Goal: Communication & Community: Answer question/provide support

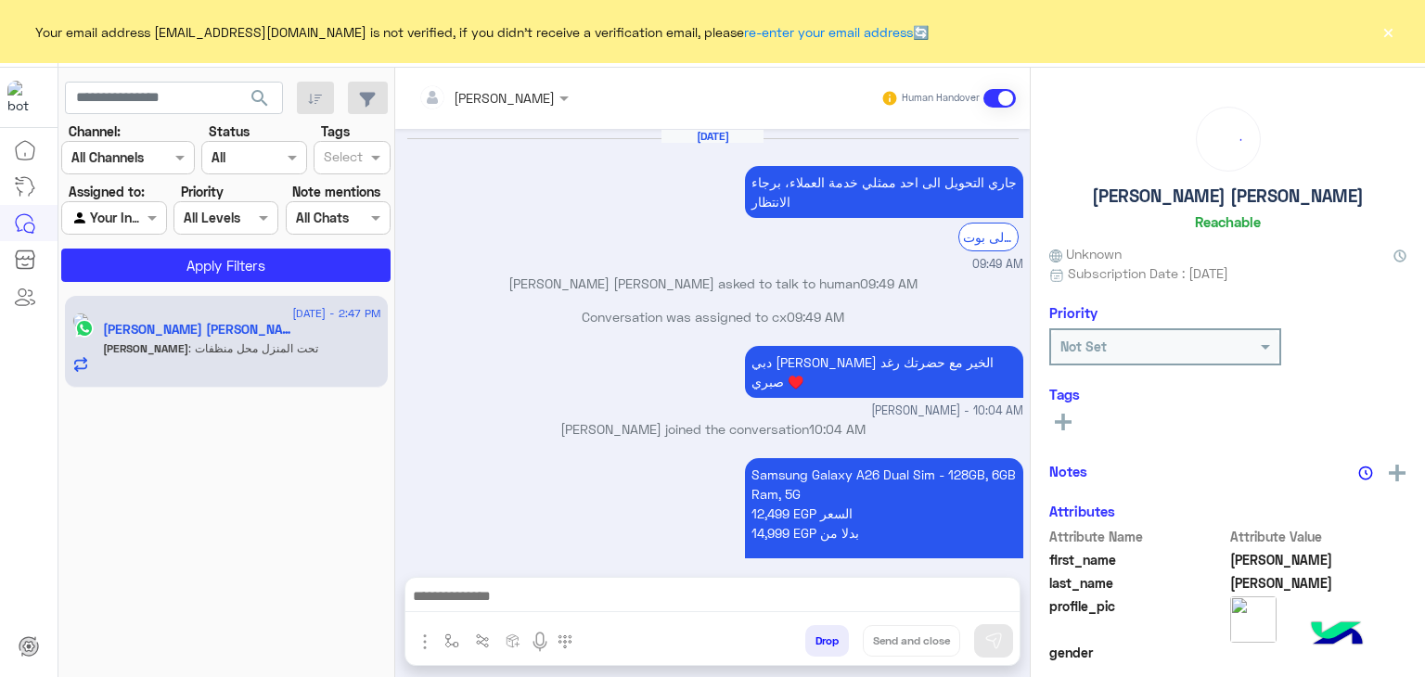
scroll to position [1194, 0]
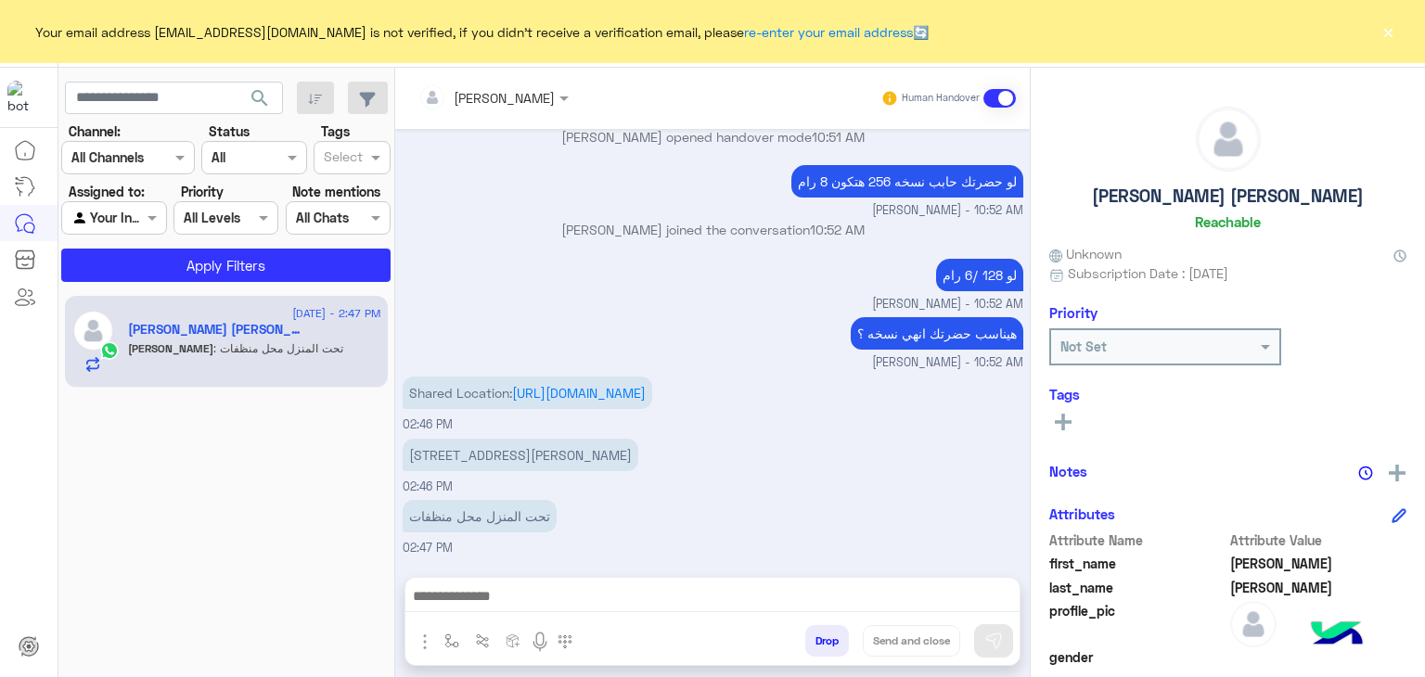
click at [1397, 23] on div "Your email address [EMAIL_ADDRESS][DOMAIN_NAME] is not verified, if you didn't …" at bounding box center [712, 31] width 1425 height 63
click at [906, 446] on div "[STREET_ADDRESS][PERSON_NAME] 02:46 PM" at bounding box center [713, 465] width 621 height 62
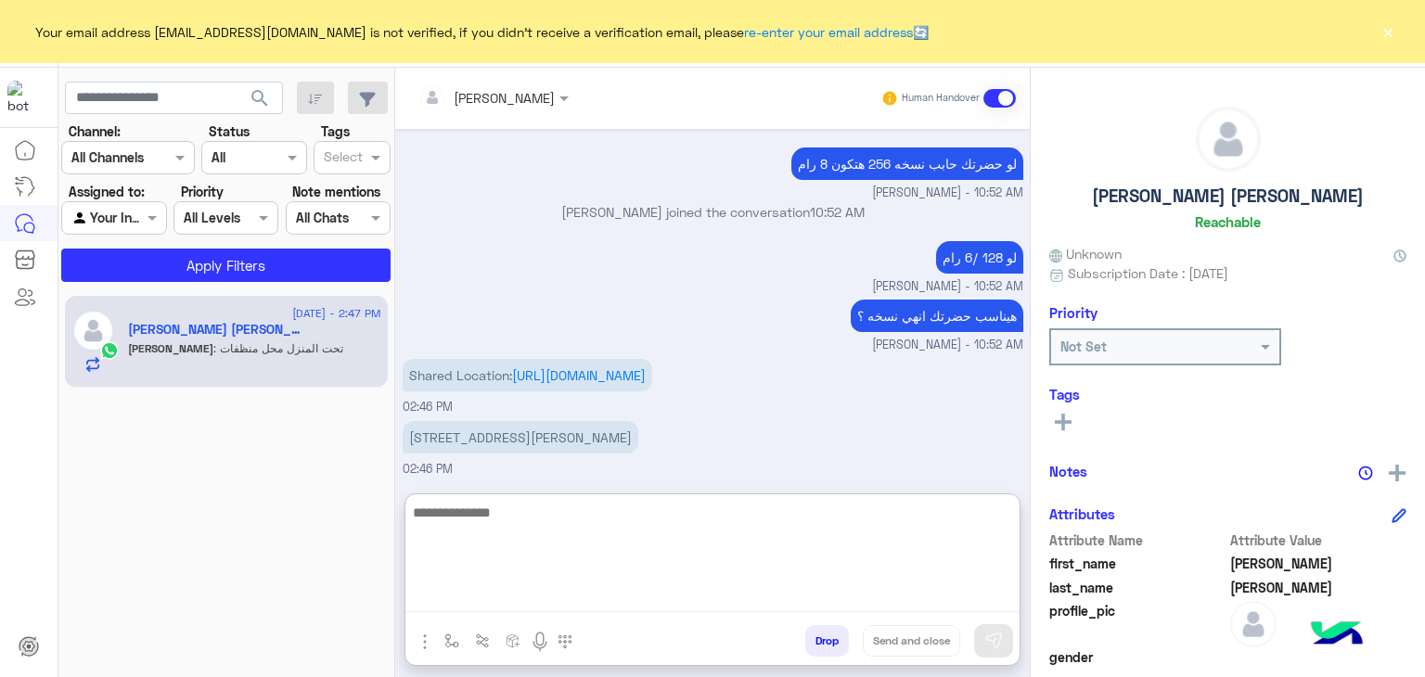
click at [891, 602] on textarea at bounding box center [712, 556] width 614 height 111
type textarea "*"
type textarea "**********"
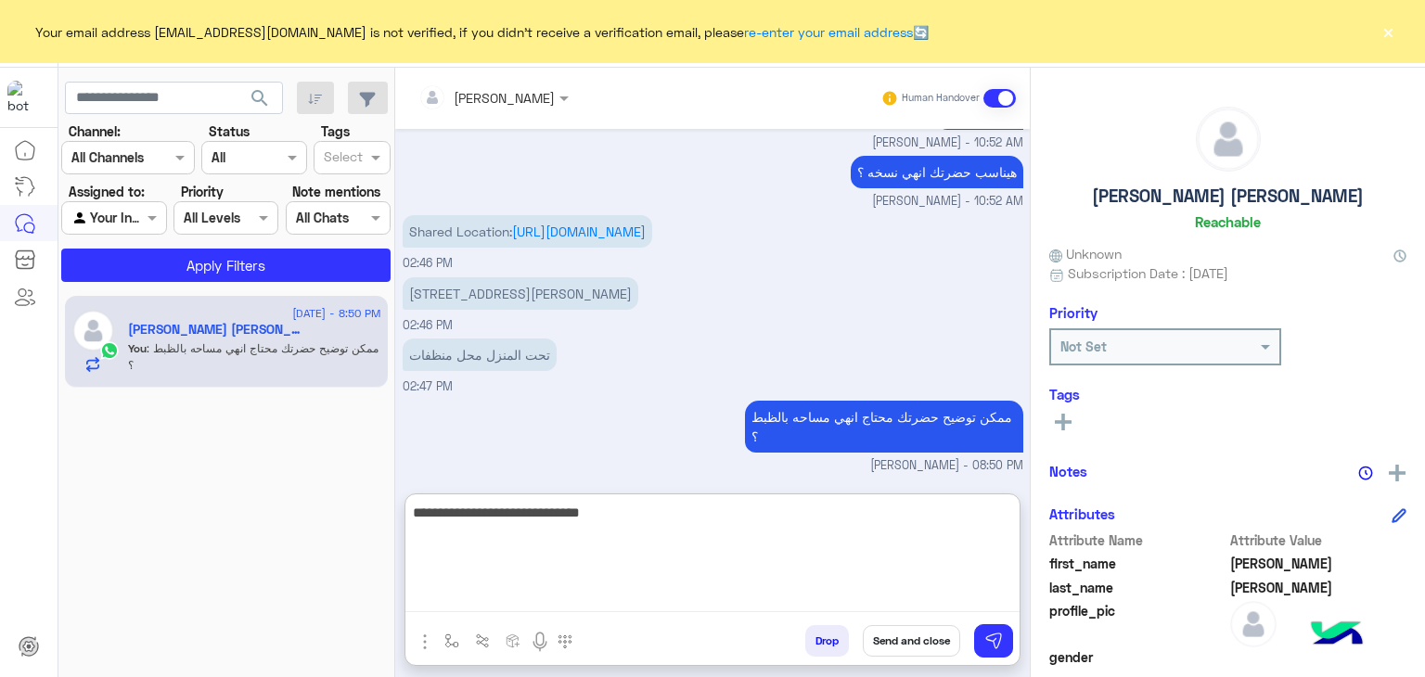
type textarea "**********"
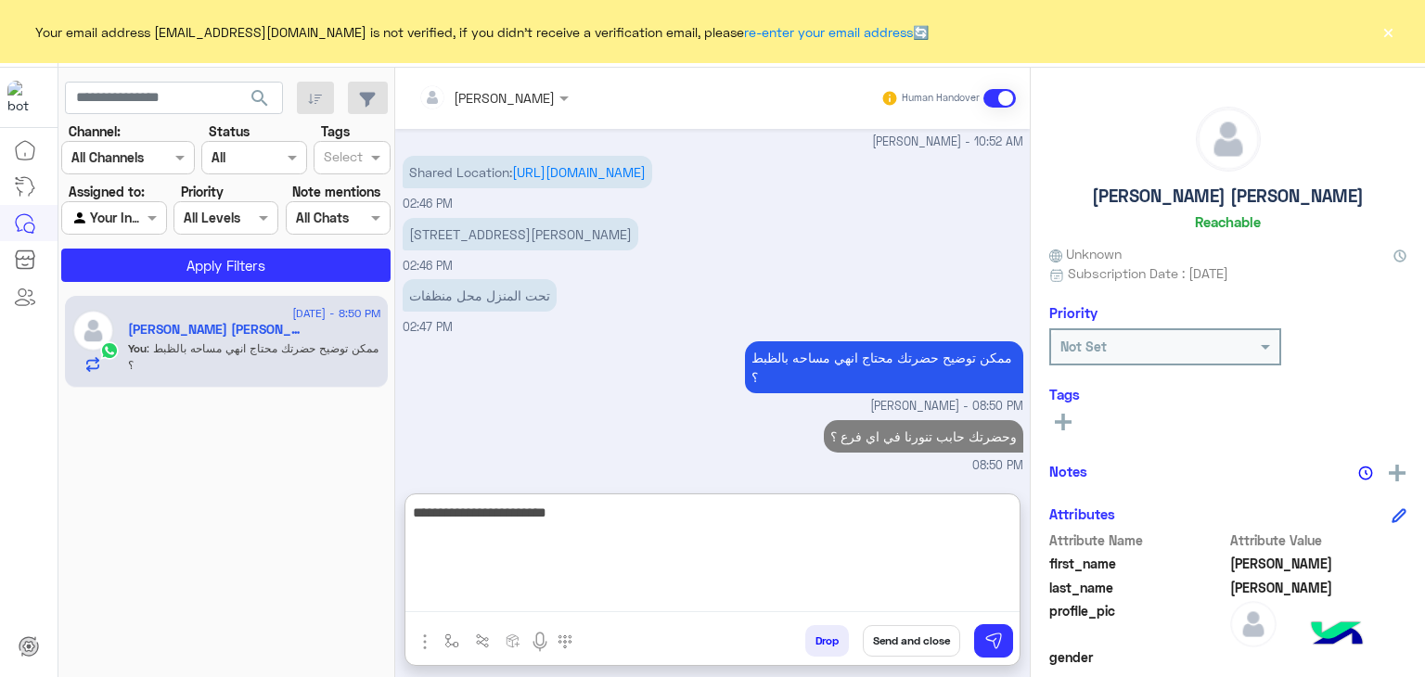
type textarea "**********"
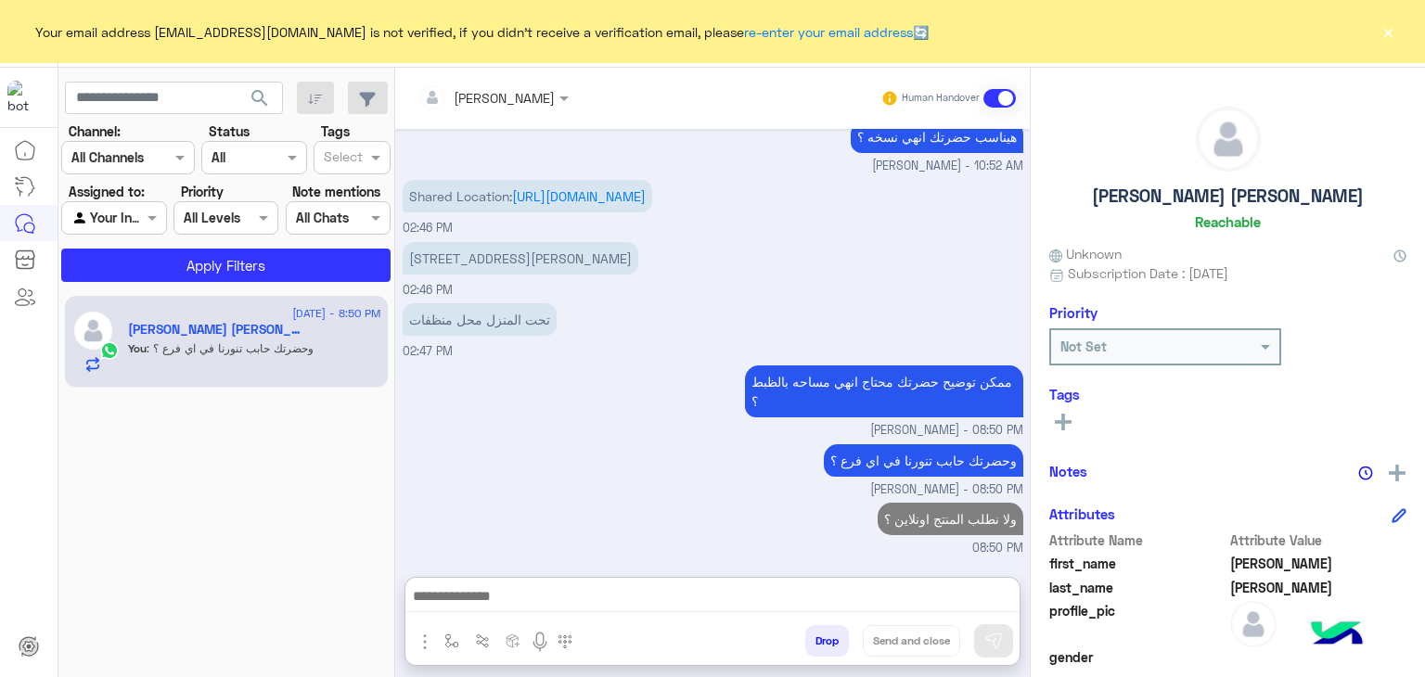
click at [1388, 26] on button "×" at bounding box center [1388, 31] width 19 height 19
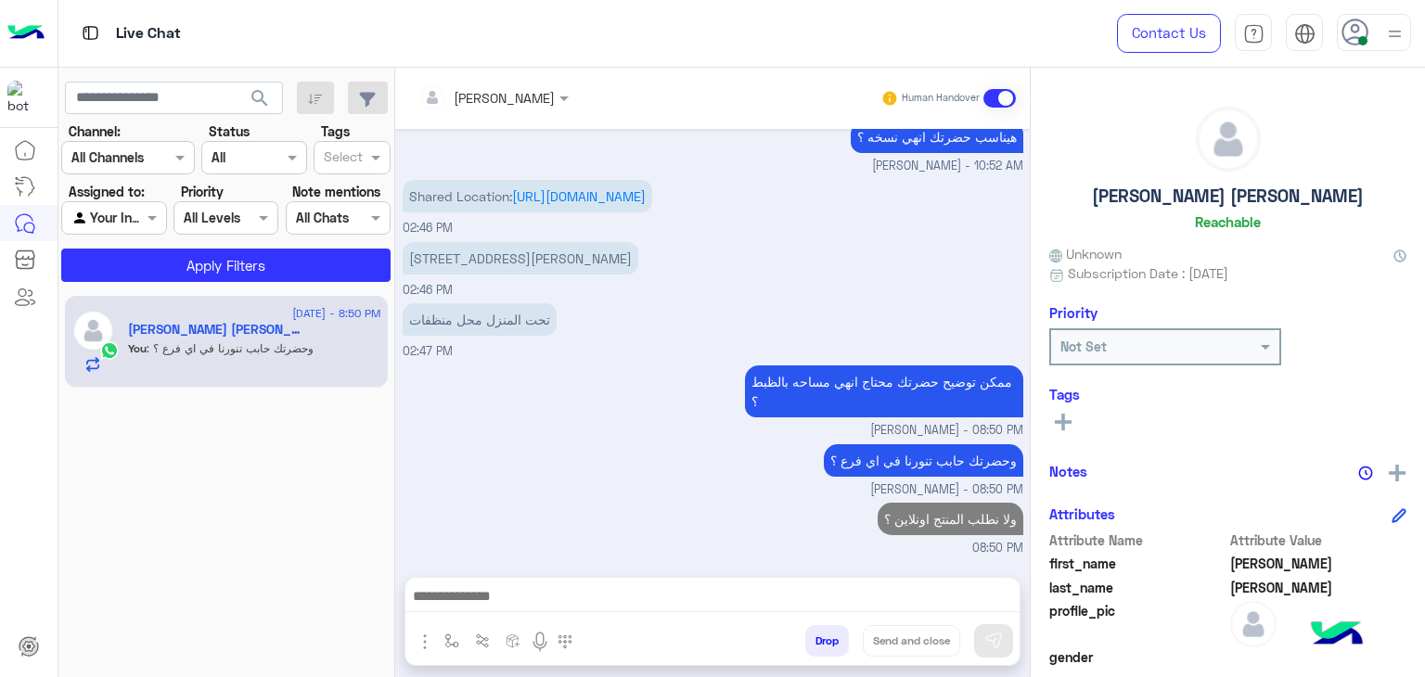
scroll to position [1391, 0]
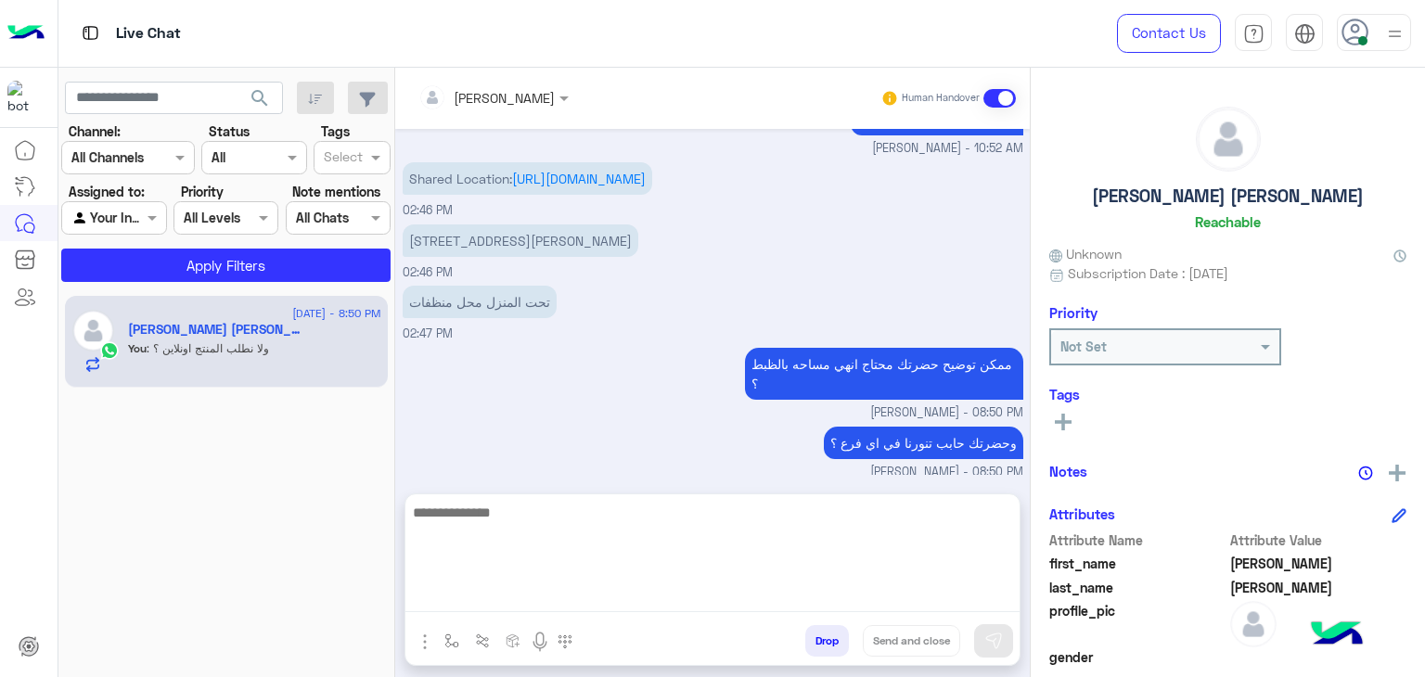
drag, startPoint x: 803, startPoint y: 601, endPoint x: 818, endPoint y: 590, distance: 19.3
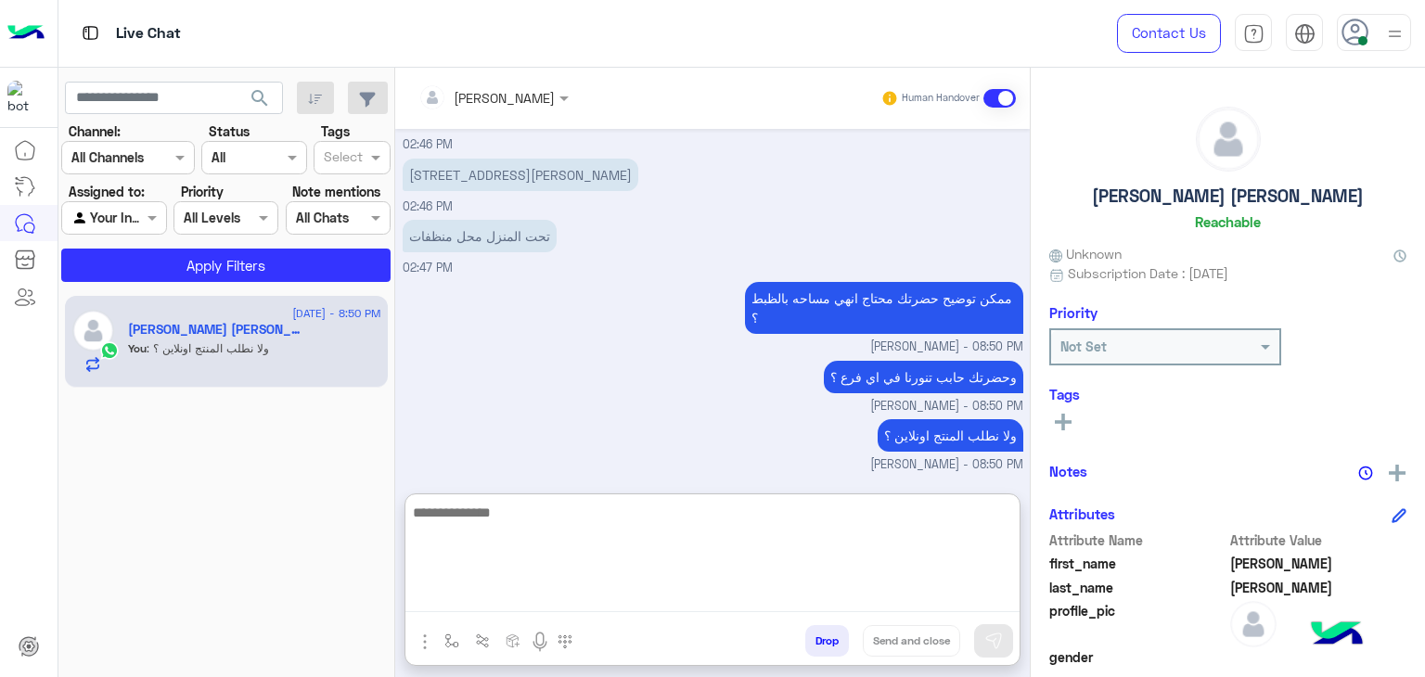
paste textarea "**********"
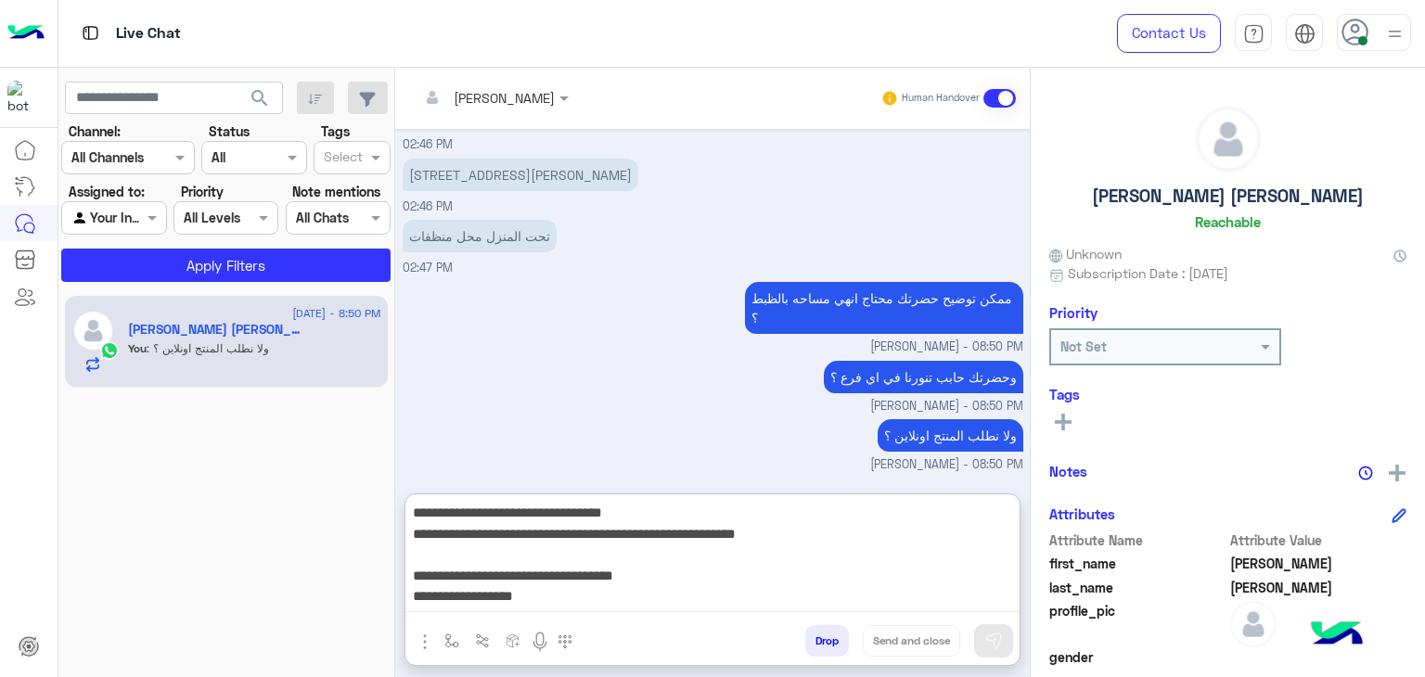
scroll to position [119, 0]
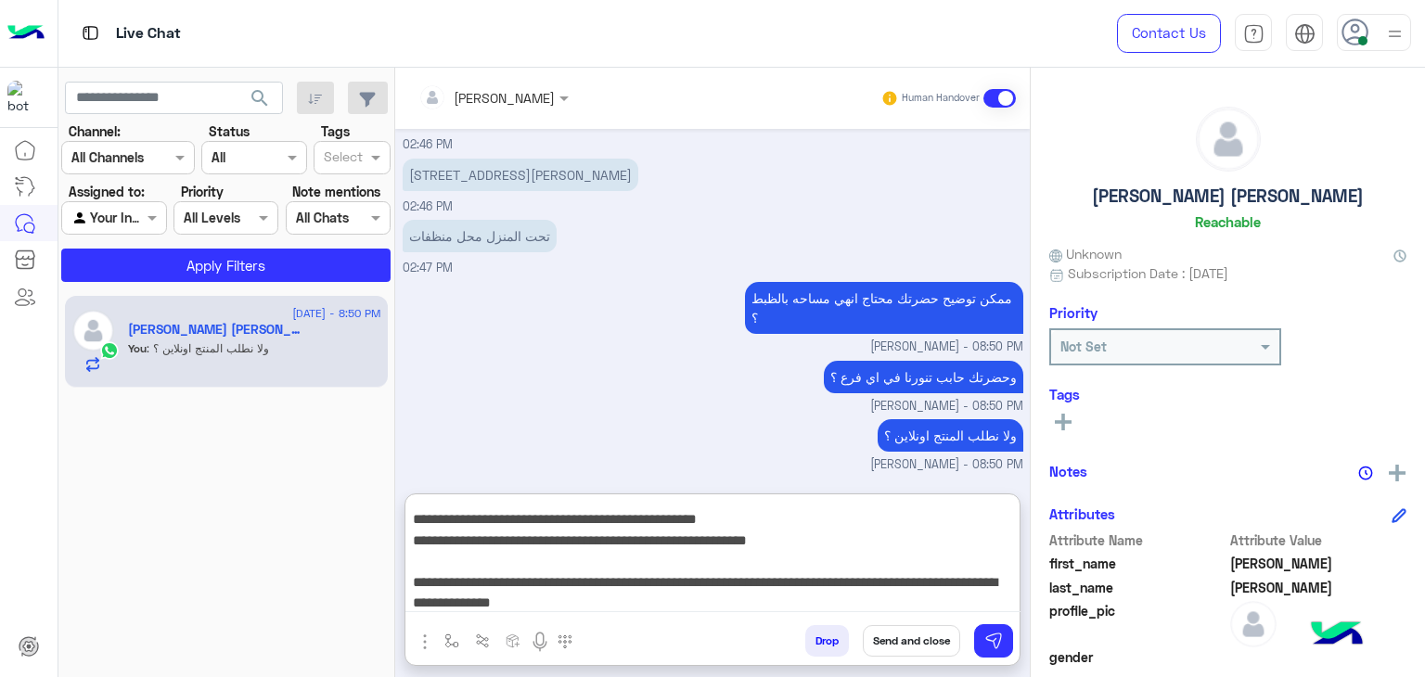
type textarea "**********"
click at [903, 636] on button "Send and close" at bounding box center [911, 641] width 97 height 32
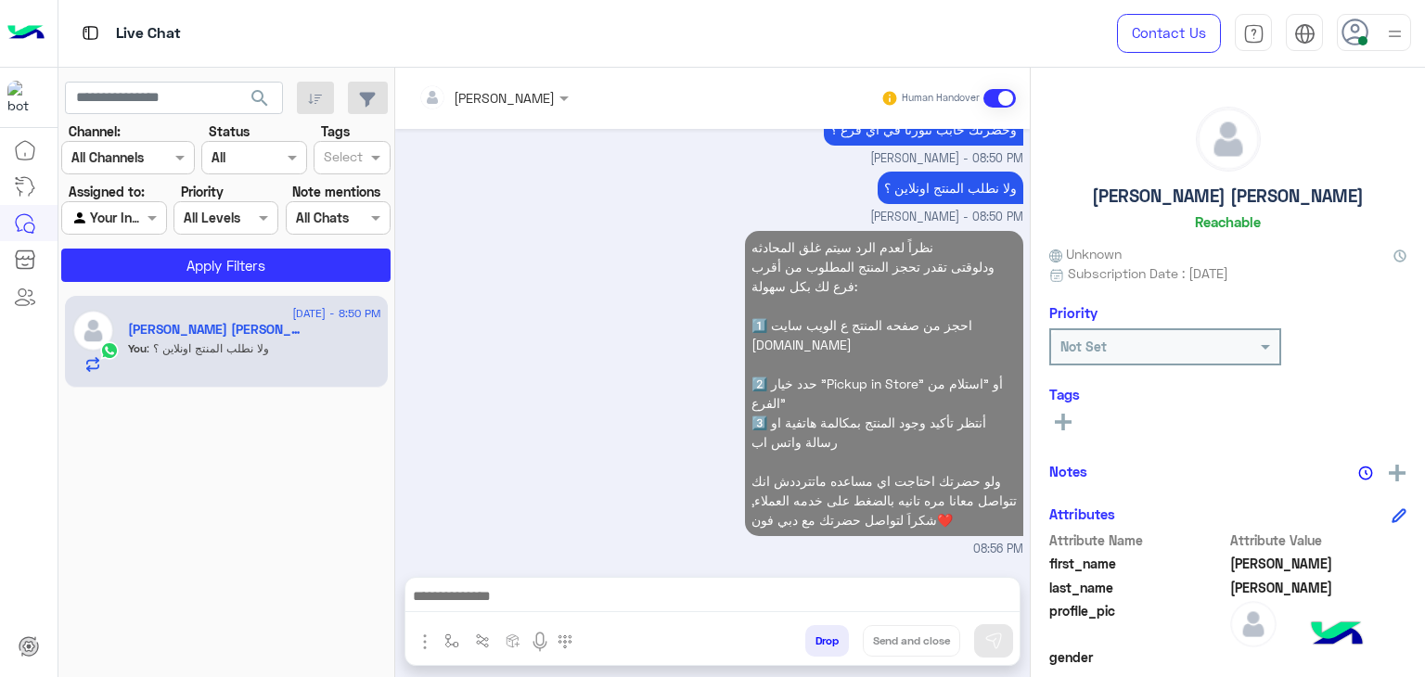
scroll to position [1755, 0]
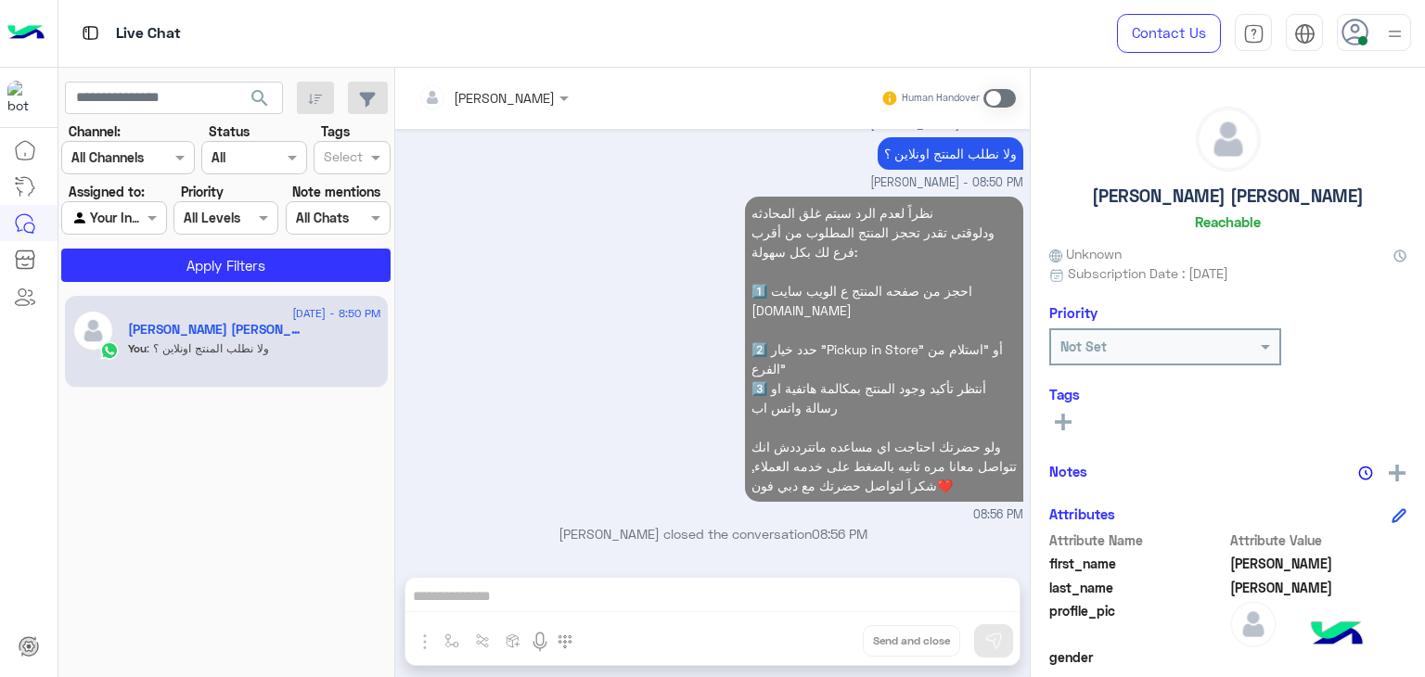
click at [519, 94] on div at bounding box center [493, 96] width 169 height 21
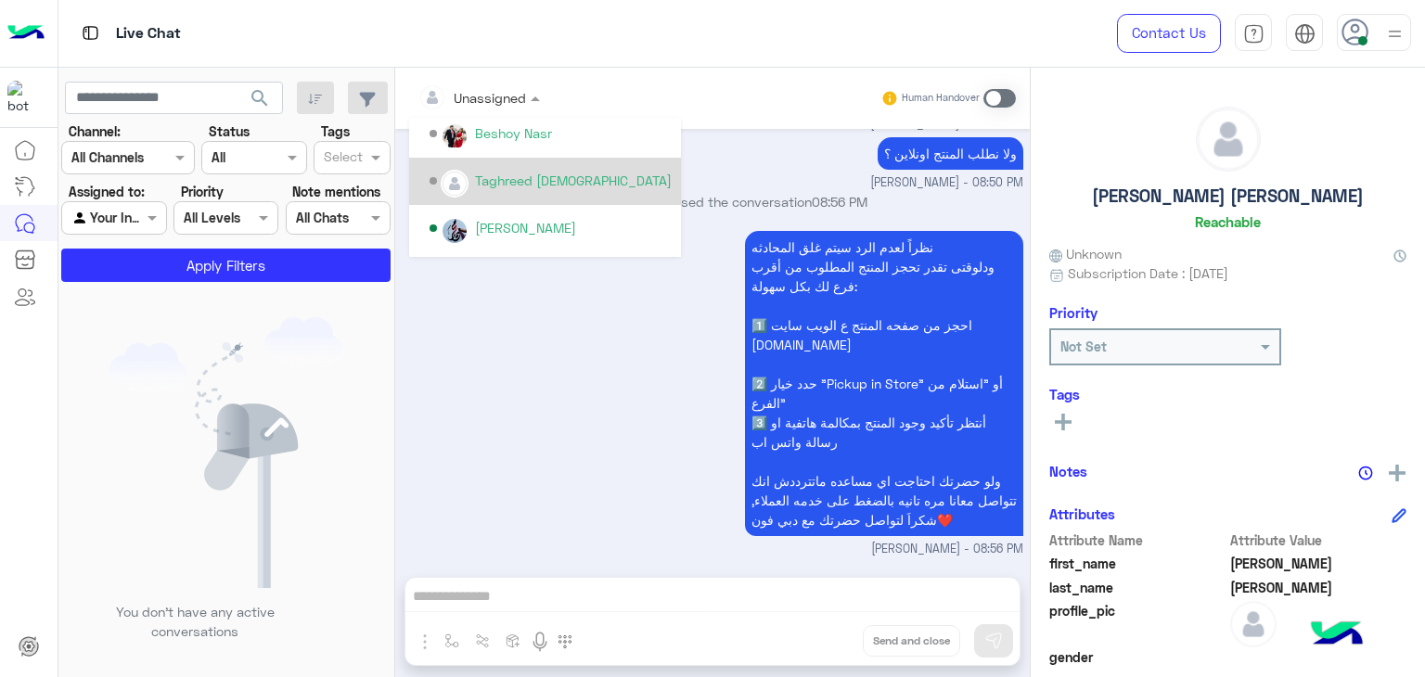
scroll to position [0, 0]
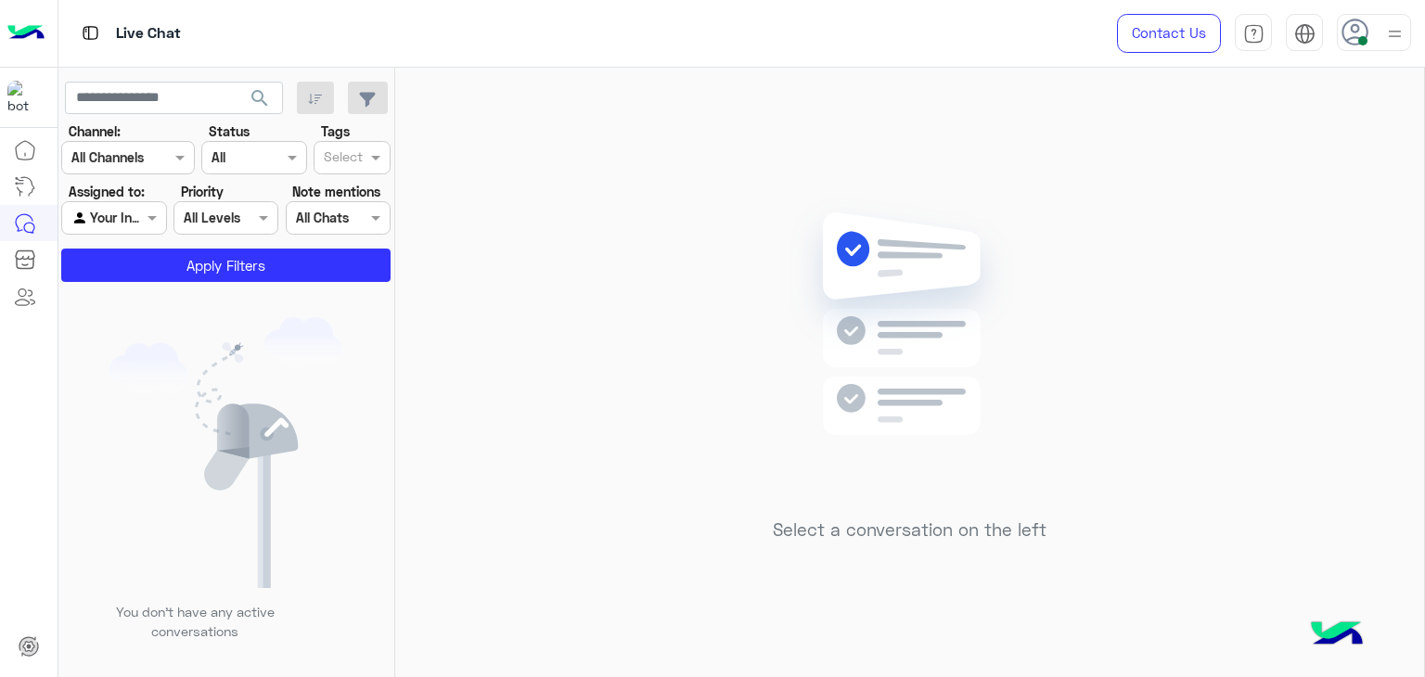
click at [1369, 32] on div at bounding box center [1374, 32] width 74 height 37
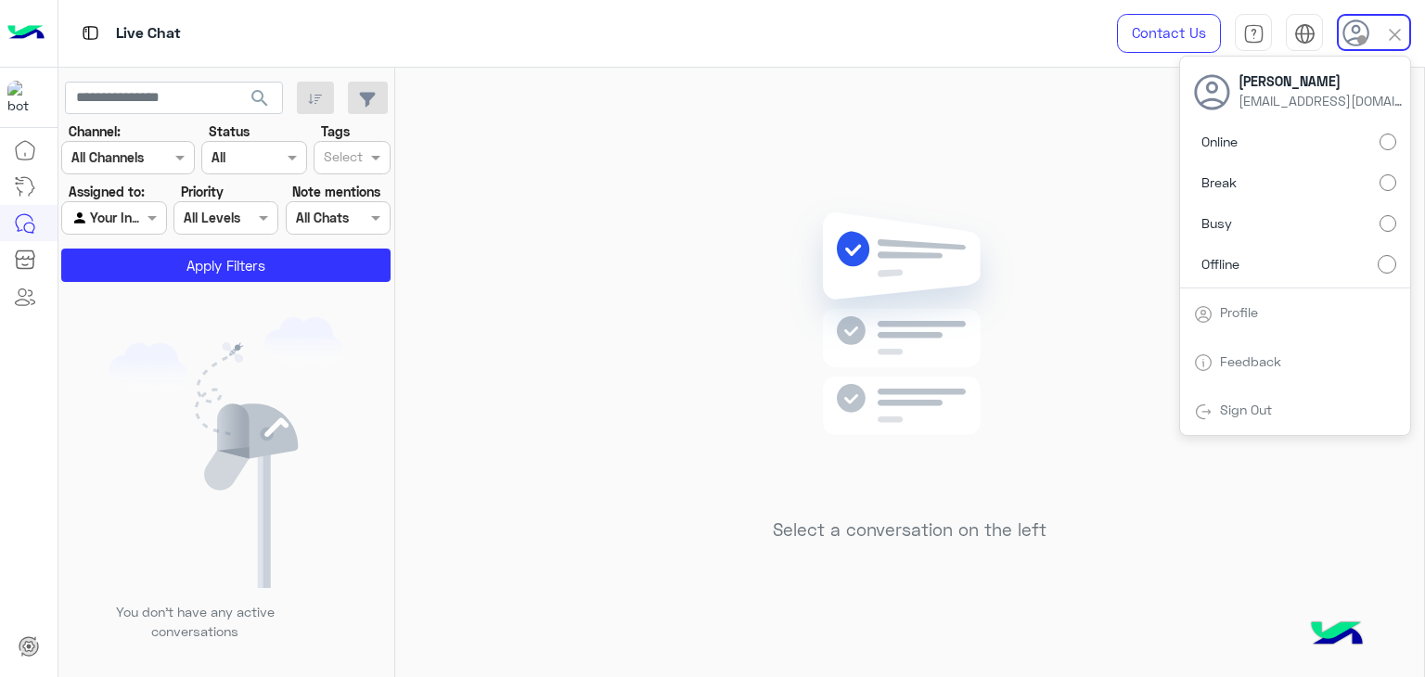
click at [263, 93] on span "search" at bounding box center [260, 98] width 22 height 22
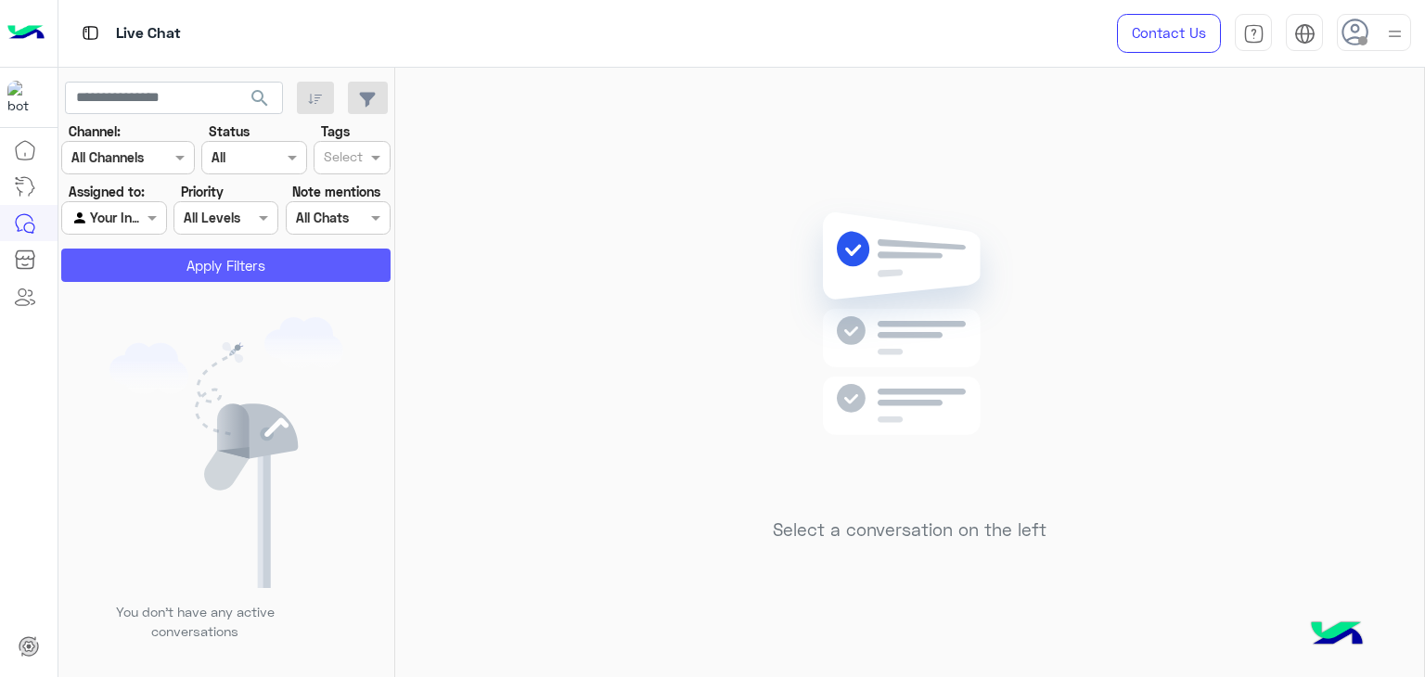
click at [305, 257] on button "Apply Filters" at bounding box center [225, 265] width 329 height 33
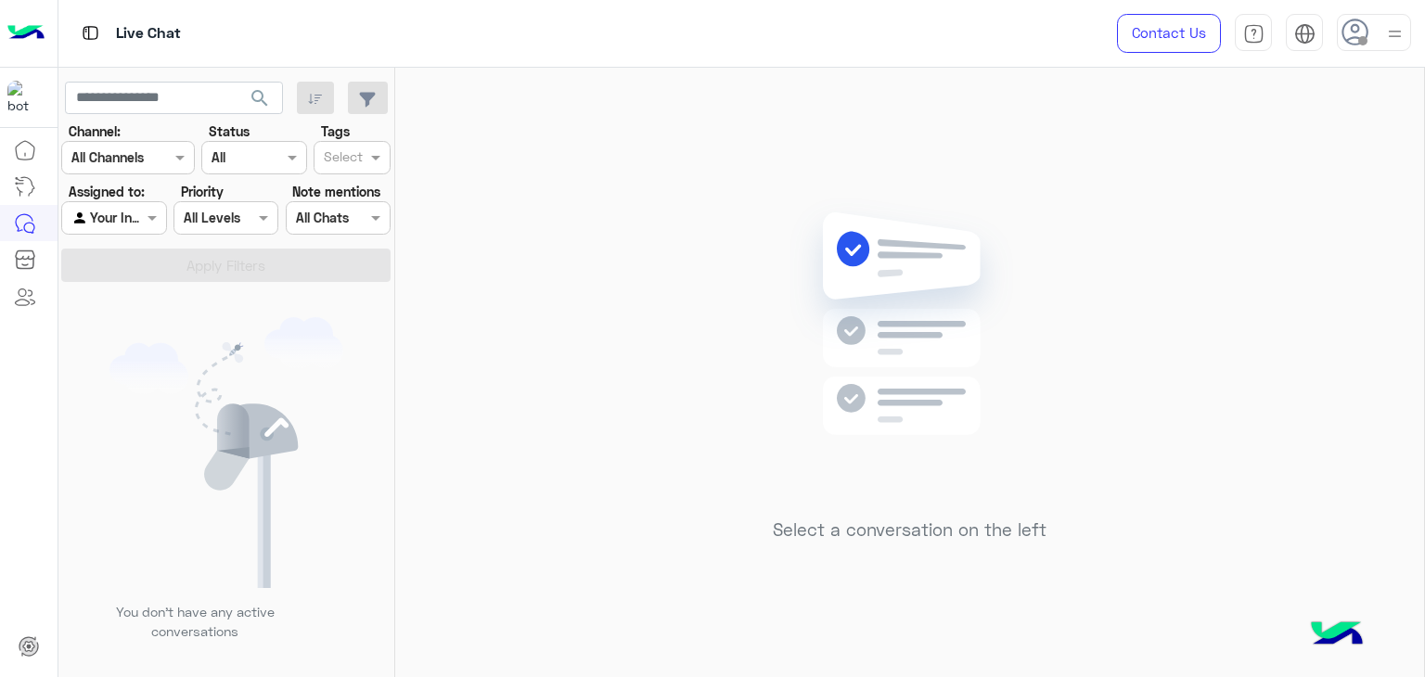
click at [1373, 38] on div at bounding box center [1374, 32] width 74 height 37
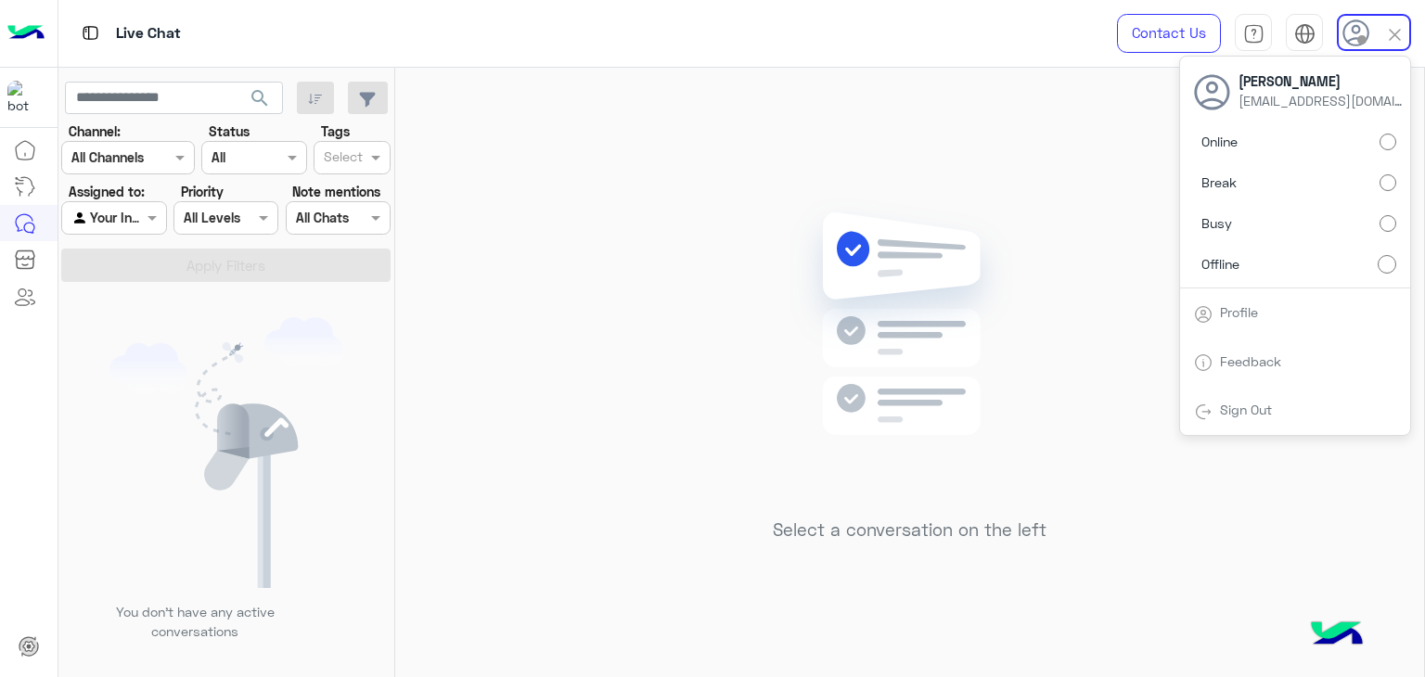
click at [1392, 127] on label "Online" at bounding box center [1295, 141] width 202 height 33
click at [266, 95] on span "search" at bounding box center [260, 98] width 22 height 22
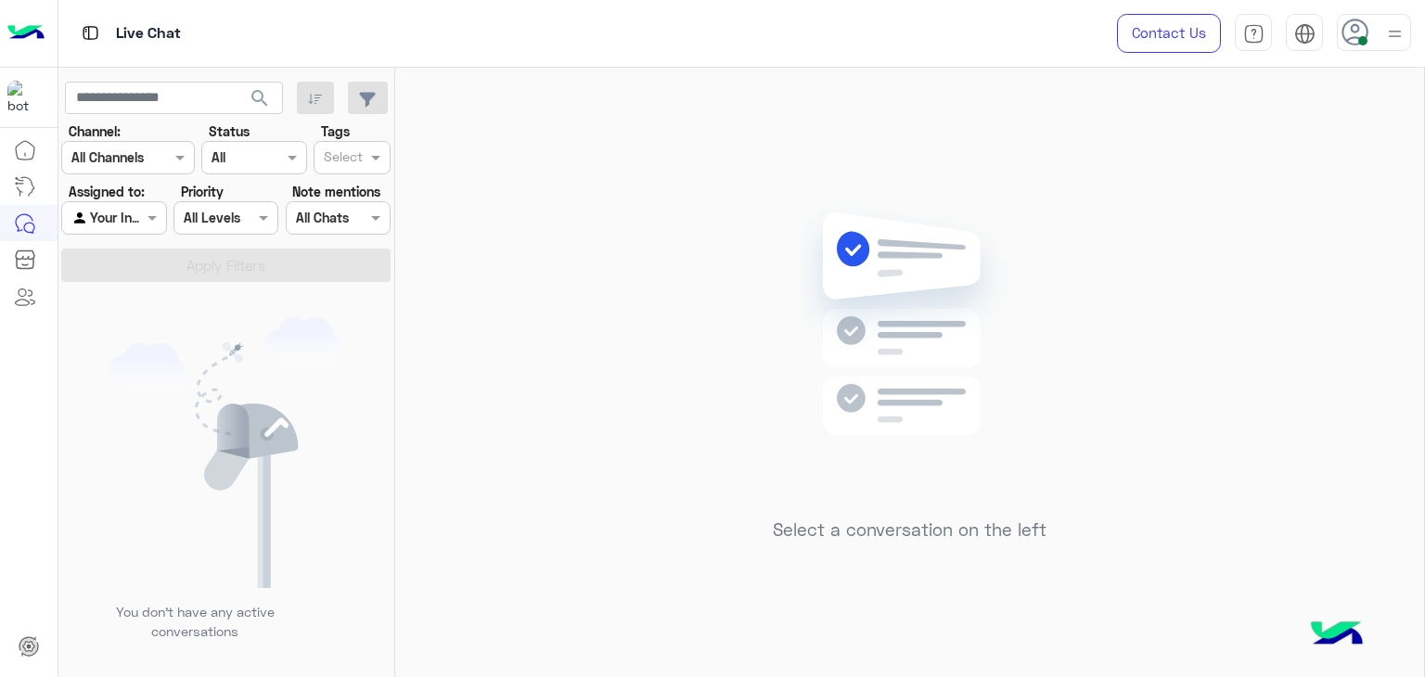
click at [1360, 31] on icon at bounding box center [1356, 33] width 28 height 28
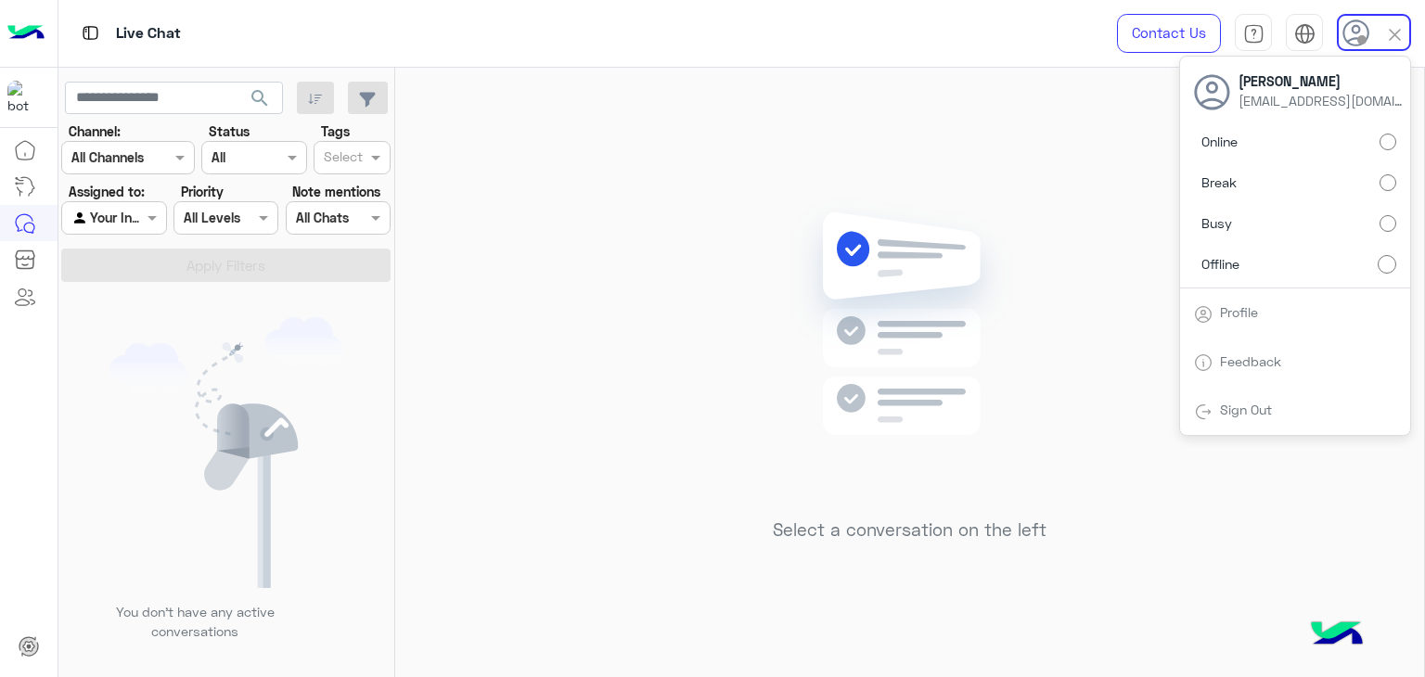
click at [1117, 520] on div "Select a conversation on the left" at bounding box center [909, 376] width 1029 height 617
